Goal: Task Accomplishment & Management: Manage account settings

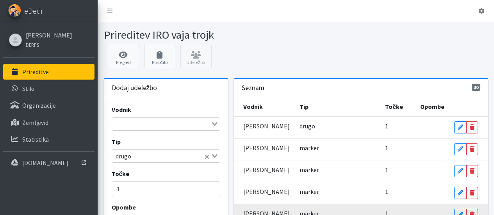
scroll to position [78, 0]
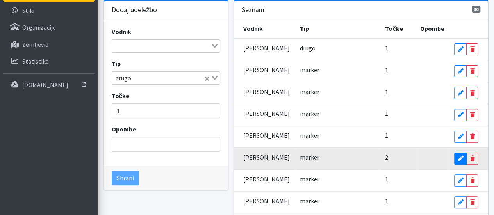
click at [461, 156] on icon at bounding box center [460, 158] width 5 height 5
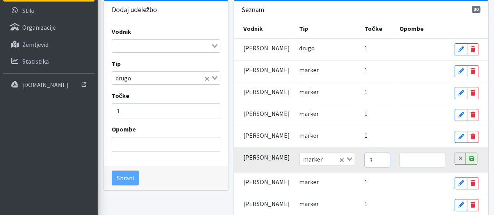
type input "3"
click at [376, 163] on input "3" at bounding box center [378, 160] width 26 height 15
click at [401, 164] on input "text" at bounding box center [423, 160] width 46 height 15
type input "pomoč pri pripravi delovišča"
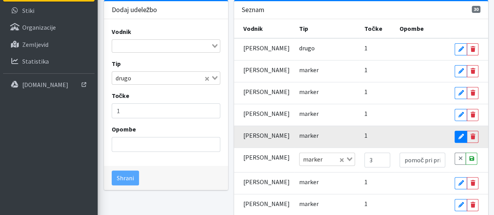
click at [461, 135] on icon at bounding box center [460, 136] width 5 height 5
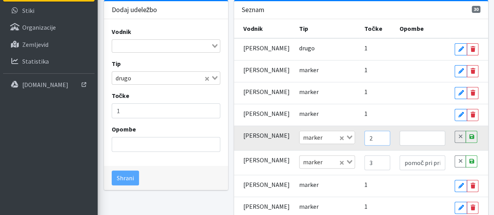
type input "2"
click at [377, 134] on input "2" at bounding box center [378, 138] width 26 height 15
click at [404, 137] on input "text" at bounding box center [423, 138] width 46 height 15
type input "pomoč pri pripravi delovišča"
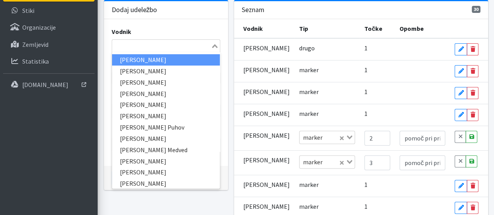
click at [156, 46] on input "Search for option" at bounding box center [161, 45] width 97 height 9
type input "uro"
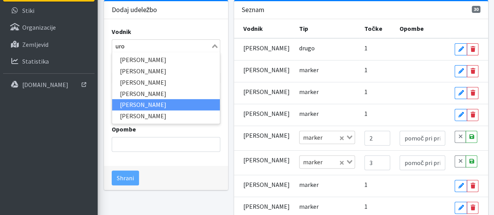
click at [146, 102] on li "Uroš Marjetič" at bounding box center [166, 104] width 108 height 11
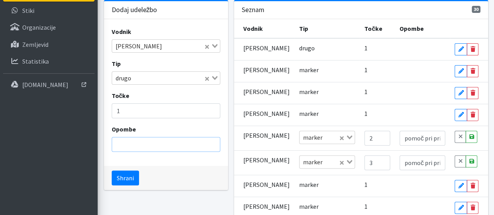
click at [152, 143] on input "Opombe" at bounding box center [166, 144] width 109 height 15
type input "pomoč pri pripravi delovišča"
click at [122, 179] on button "Shrani" at bounding box center [125, 178] width 27 height 15
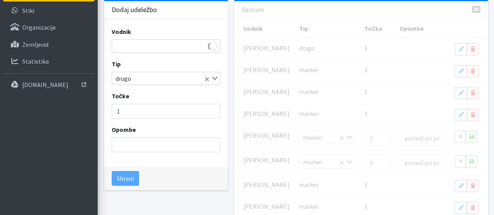
type input "2"
type input "1"
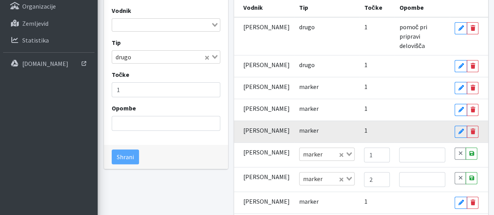
scroll to position [117, 0]
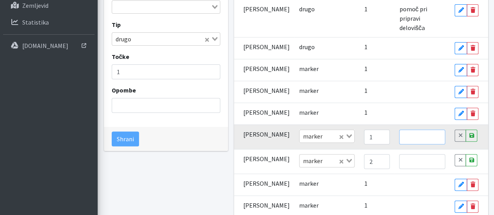
click at [403, 130] on input "text" at bounding box center [422, 137] width 46 height 15
type input "pomoč pri pripravi delovišča"
type input "2"
click at [376, 130] on input "2" at bounding box center [377, 137] width 26 height 15
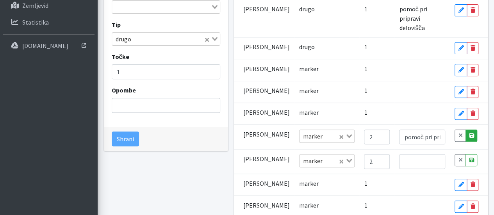
click at [472, 133] on icon at bounding box center [471, 135] width 5 height 5
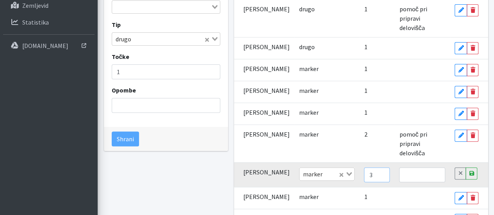
type input "3"
click at [376, 168] on input "3" at bounding box center [377, 175] width 26 height 15
click at [403, 168] on input "text" at bounding box center [422, 175] width 46 height 15
type input "pomoč pri pripravi delovišča"
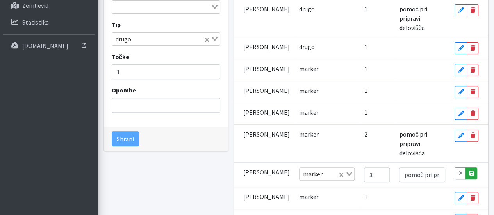
click at [469, 171] on icon at bounding box center [471, 173] width 5 height 5
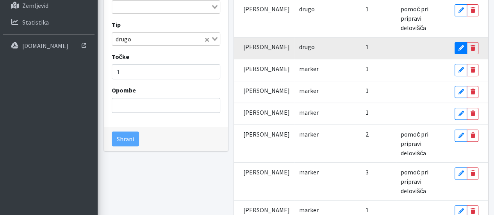
click at [461, 45] on icon at bounding box center [460, 47] width 5 height 5
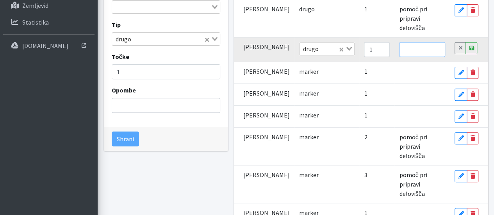
click at [417, 42] on input "text" at bounding box center [422, 49] width 46 height 15
type input "pomoč pri pripravi delovišča"
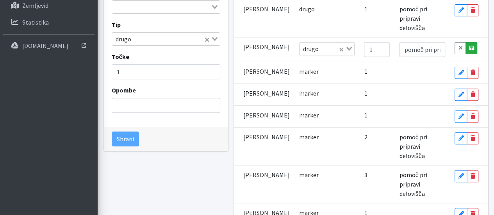
click at [474, 42] on link "Save" at bounding box center [472, 48] width 12 height 12
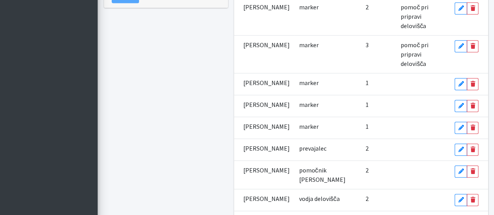
scroll to position [274, 0]
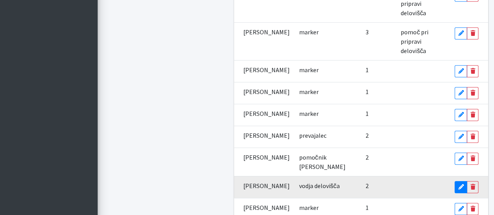
click at [461, 184] on icon at bounding box center [460, 186] width 5 height 5
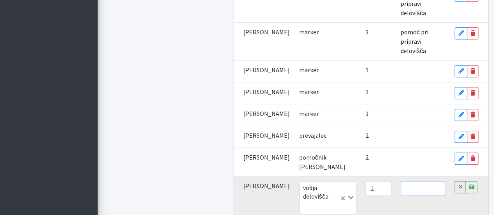
click at [412, 181] on input "text" at bounding box center [423, 188] width 45 height 15
type input "priprava delovišča"
type input "3"
click at [379, 181] on input "3" at bounding box center [379, 188] width 26 height 15
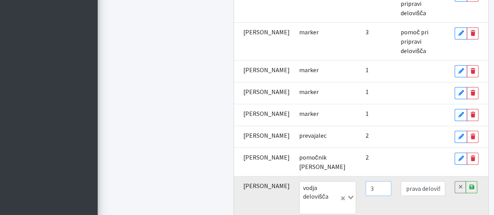
scroll to position [0, 0]
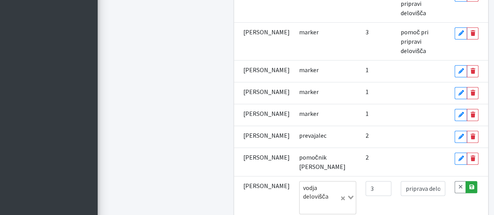
click at [472, 184] on icon at bounding box center [471, 186] width 5 height 5
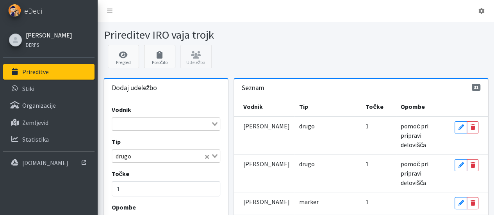
click at [47, 34] on link "[PERSON_NAME]" at bounding box center [49, 34] width 46 height 9
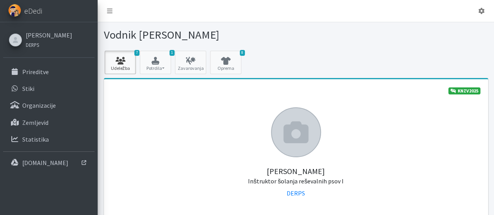
click at [125, 55] on link "7 Udeležba" at bounding box center [120, 62] width 31 height 23
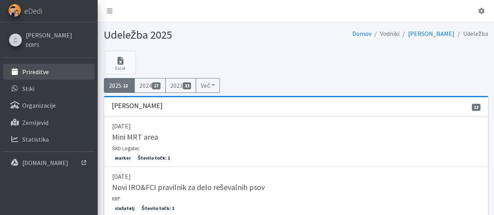
click at [31, 73] on p "Prireditve" at bounding box center [35, 72] width 27 height 8
